Goal: Navigation & Orientation: Understand site structure

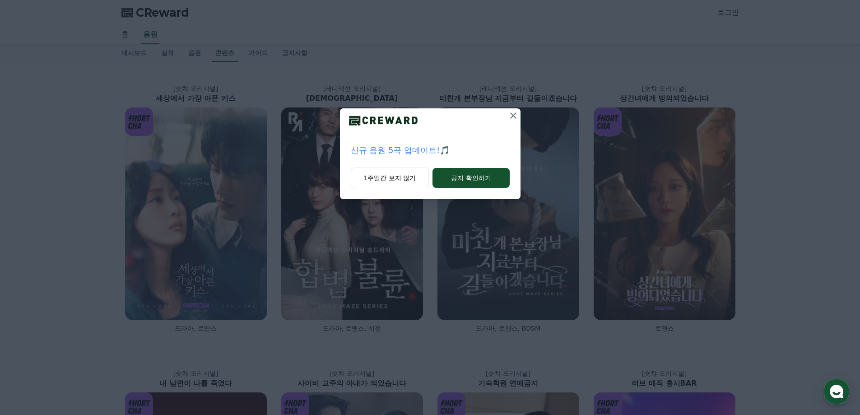
click at [513, 115] on icon at bounding box center [513, 115] width 6 height 6
click at [517, 114] on icon at bounding box center [513, 115] width 11 height 11
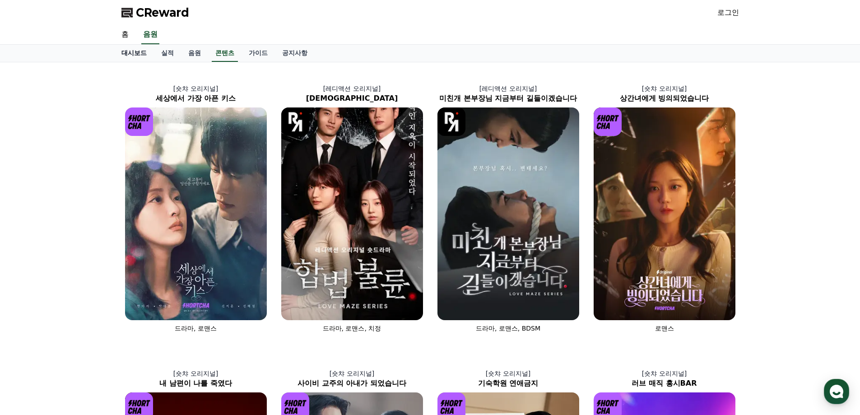
click at [130, 53] on link "대시보드" at bounding box center [134, 53] width 40 height 17
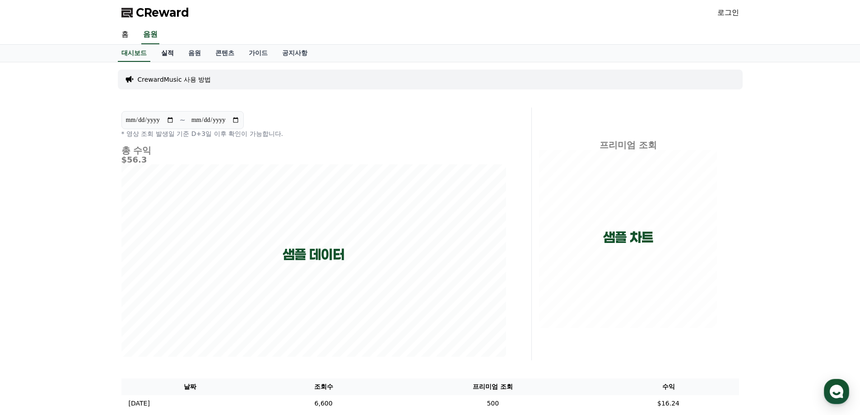
click at [163, 55] on link "실적" at bounding box center [167, 53] width 27 height 17
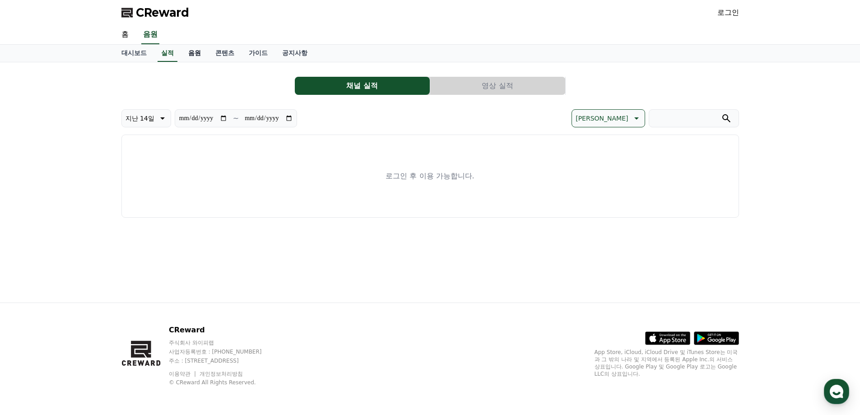
click at [201, 49] on link "음원" at bounding box center [194, 53] width 27 height 17
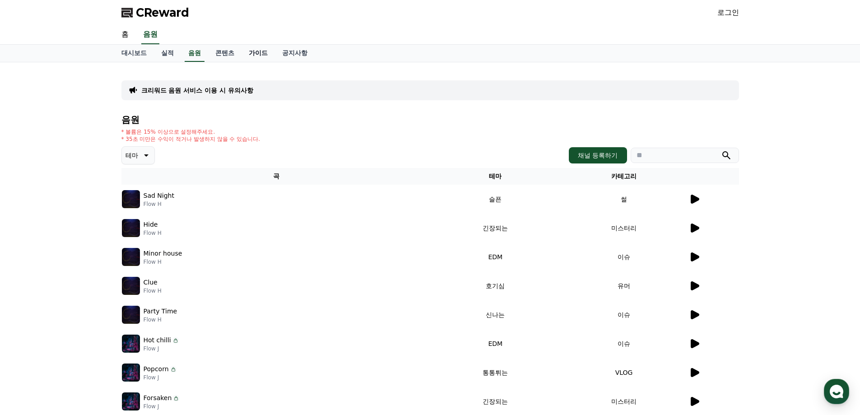
click at [259, 51] on link "가이드" at bounding box center [258, 53] width 33 height 17
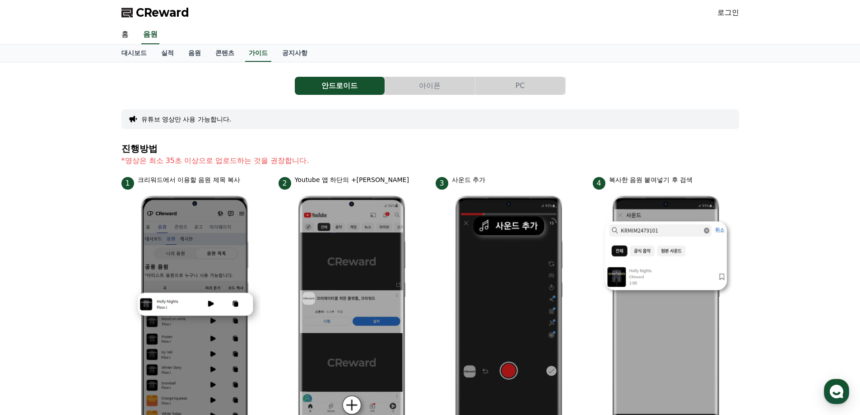
click at [370, 23] on div "CReward 로그인" at bounding box center [430, 12] width 632 height 25
